Goal: Navigation & Orientation: Go to known website

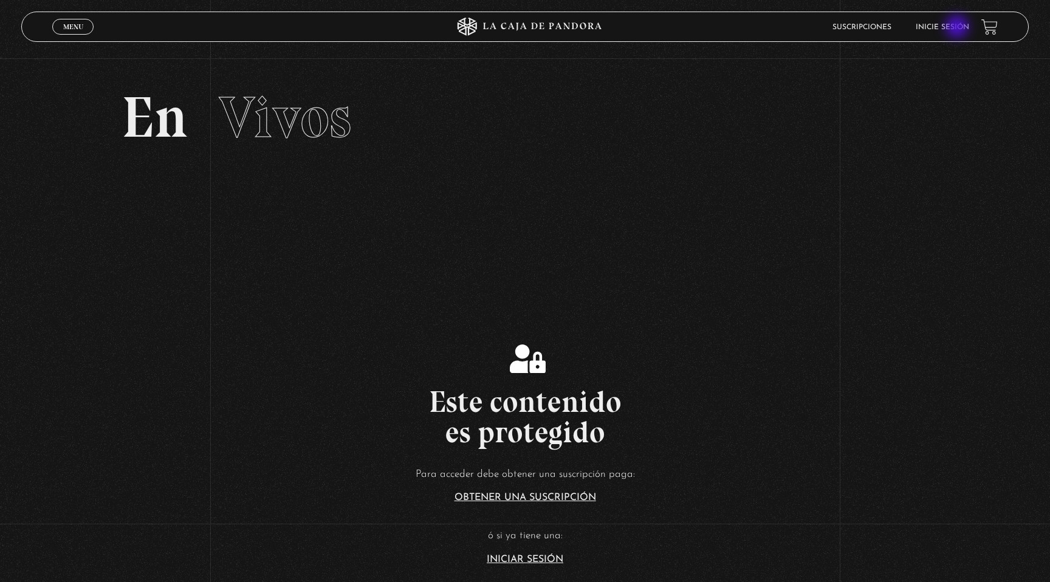
click at [958, 29] on link "Inicie sesión" at bounding box center [942, 27] width 53 height 7
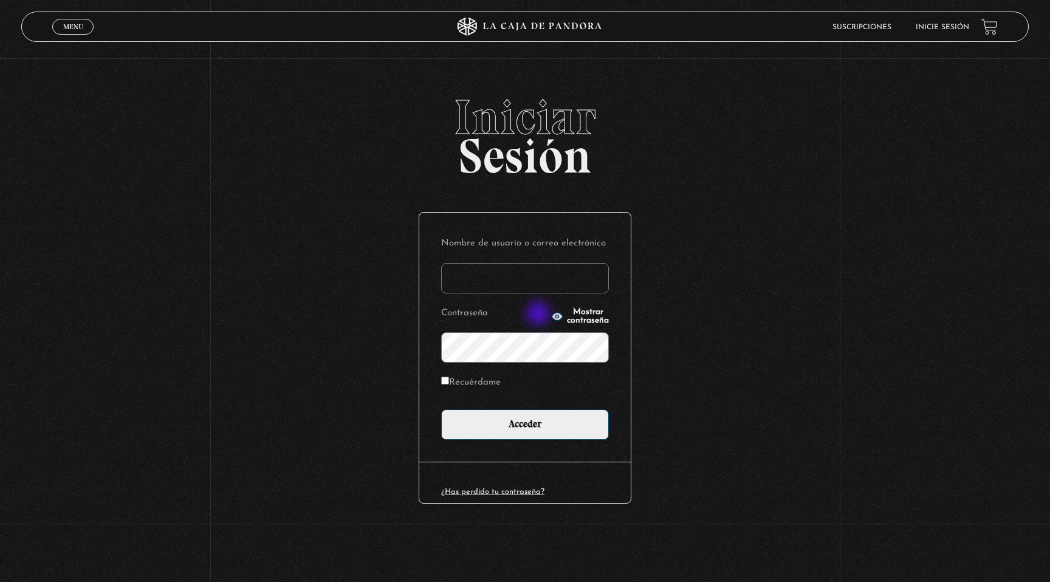
type input "indirastudnicki@gmail.com"
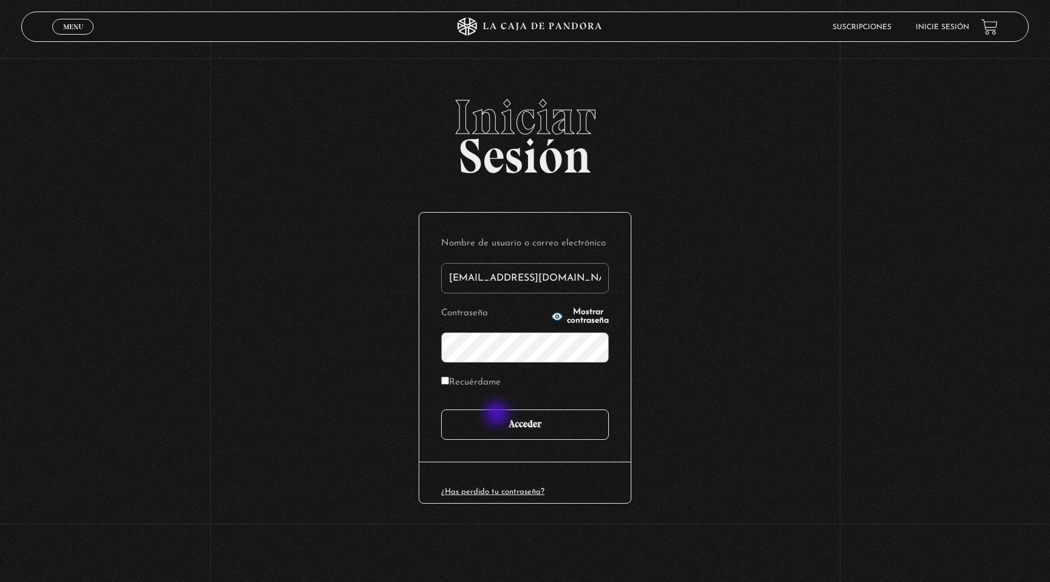
click at [498, 416] on input "Acceder" at bounding box center [525, 425] width 168 height 30
